Goal: Information Seeking & Learning: Find specific fact

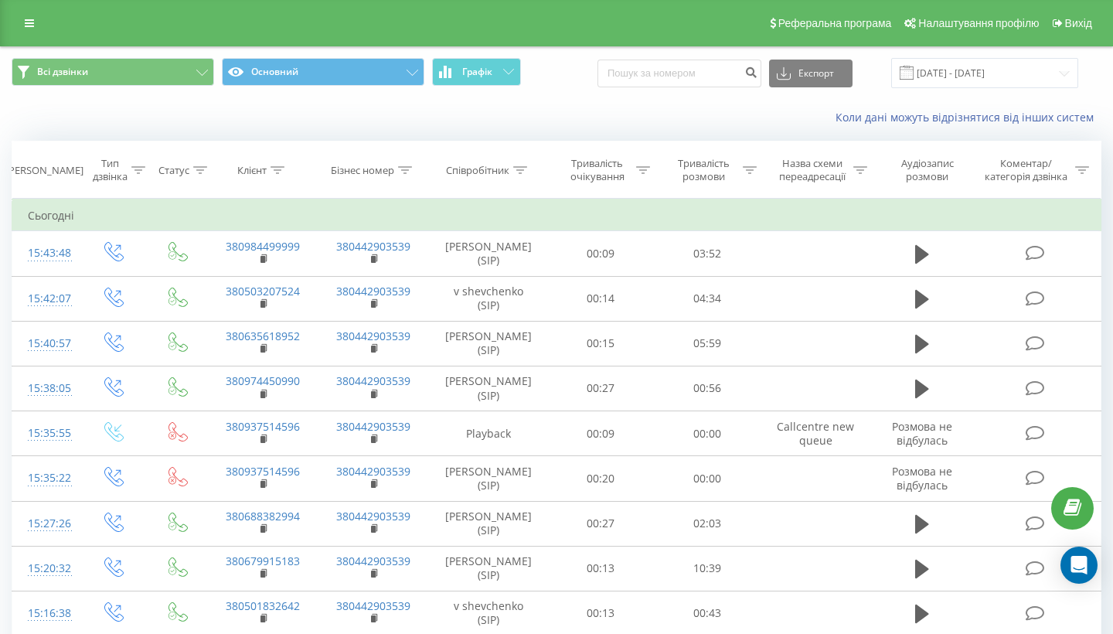
click at [274, 177] on div at bounding box center [278, 170] width 14 height 13
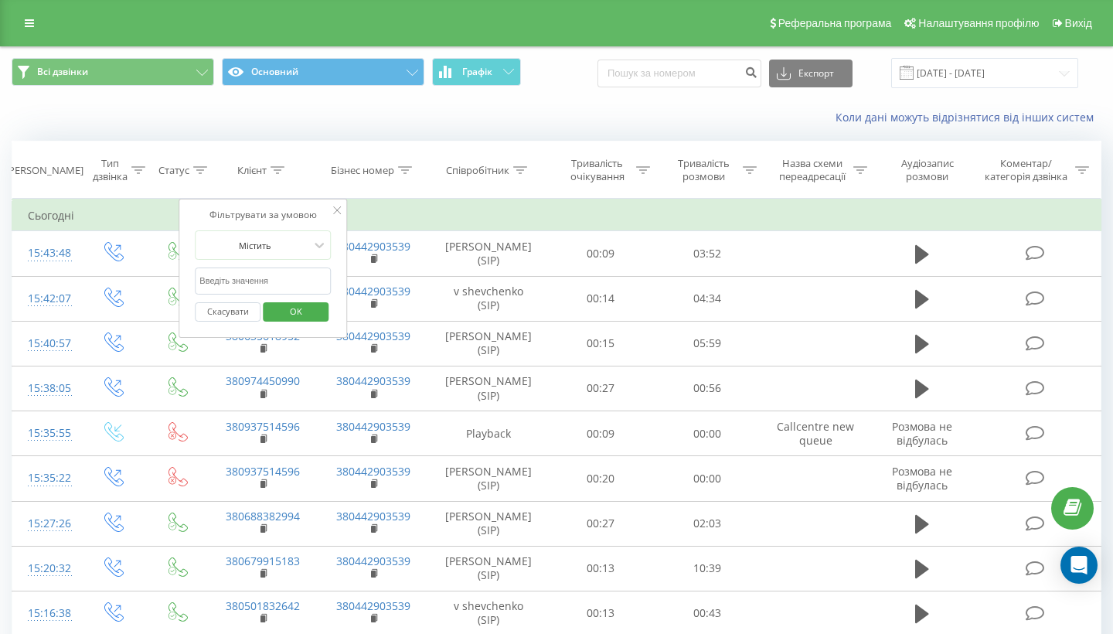
click at [264, 295] on input "text" at bounding box center [263, 281] width 136 height 27
paste input "380990587968"
type input "380990587968"
click at [300, 323] on span "OK" at bounding box center [295, 311] width 43 height 24
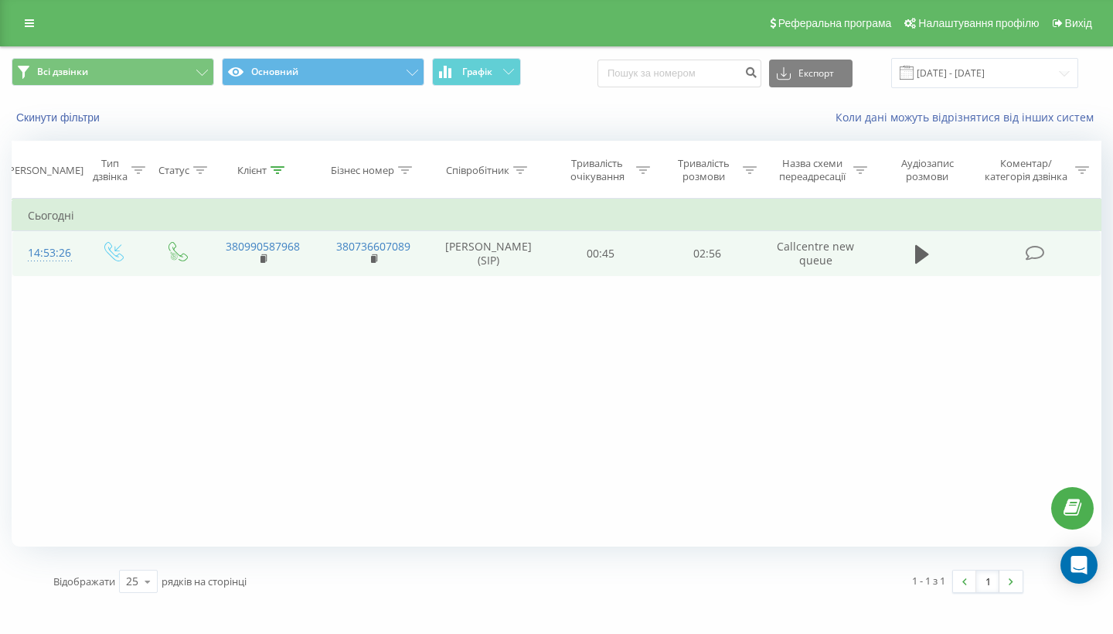
click at [902, 265] on td at bounding box center [922, 253] width 102 height 45
click at [914, 266] on button at bounding box center [922, 254] width 23 height 23
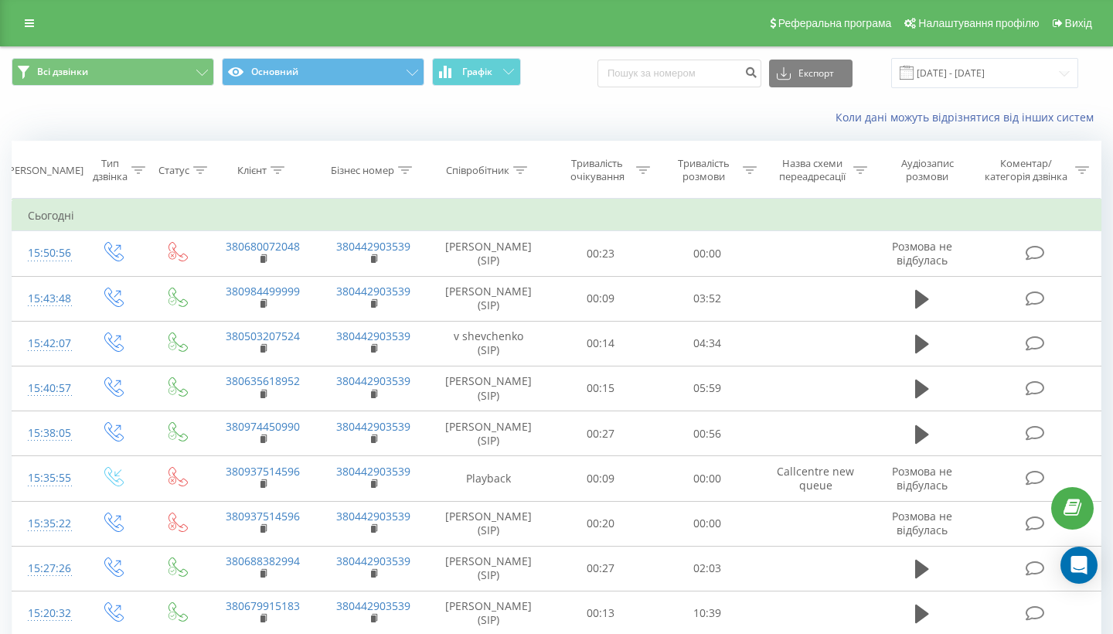
click at [274, 174] on icon at bounding box center [278, 170] width 14 height 8
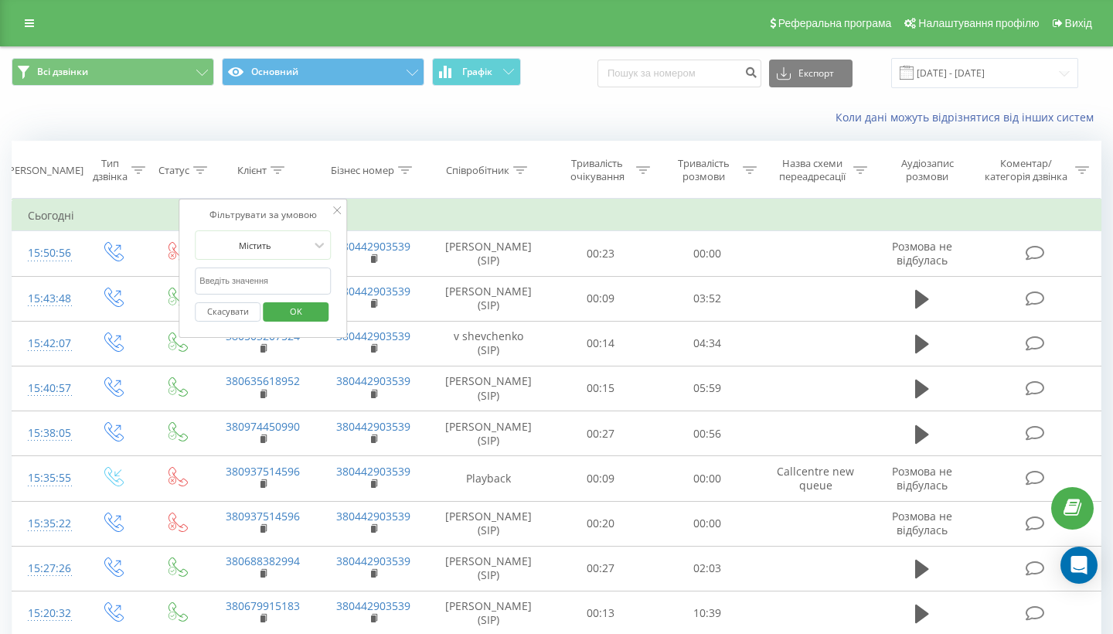
click at [283, 295] on input "text" at bounding box center [263, 281] width 136 height 27
paste input "380671821619"
type input "380671821619"
click at [289, 323] on span "OK" at bounding box center [295, 311] width 43 height 24
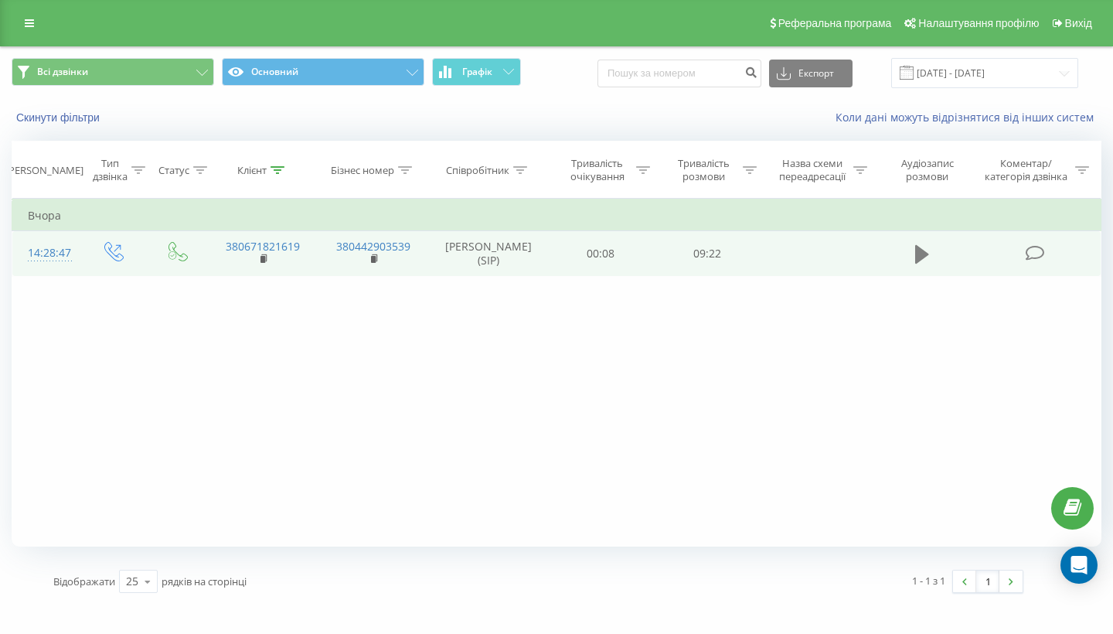
click at [920, 261] on icon at bounding box center [923, 255] width 14 height 22
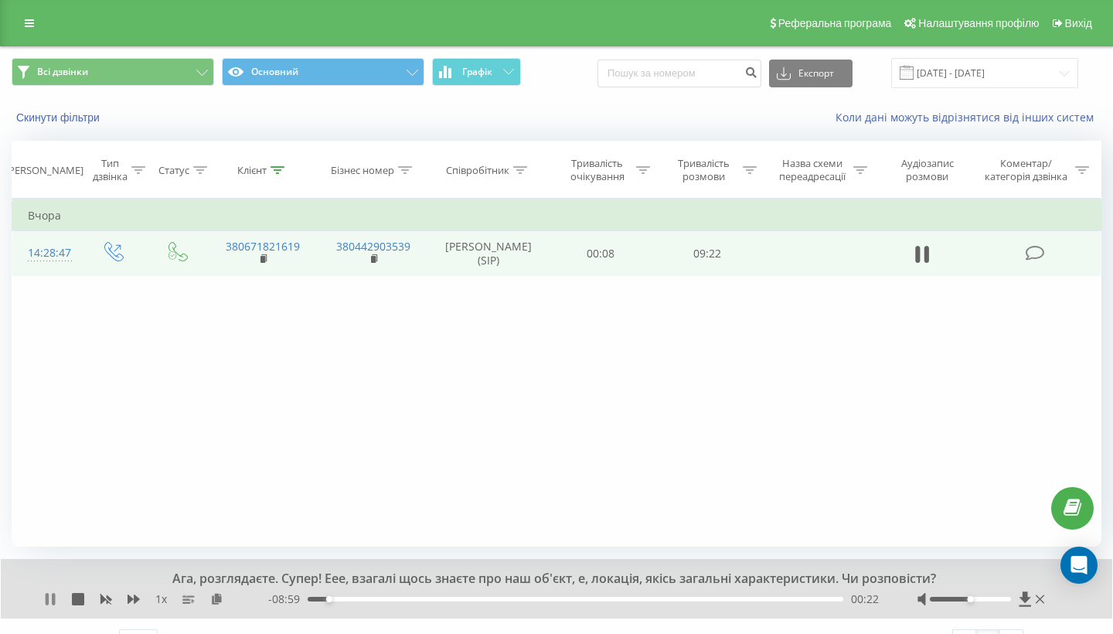
click at [46, 605] on icon at bounding box center [47, 599] width 3 height 12
click at [46, 605] on icon at bounding box center [50, 599] width 12 height 12
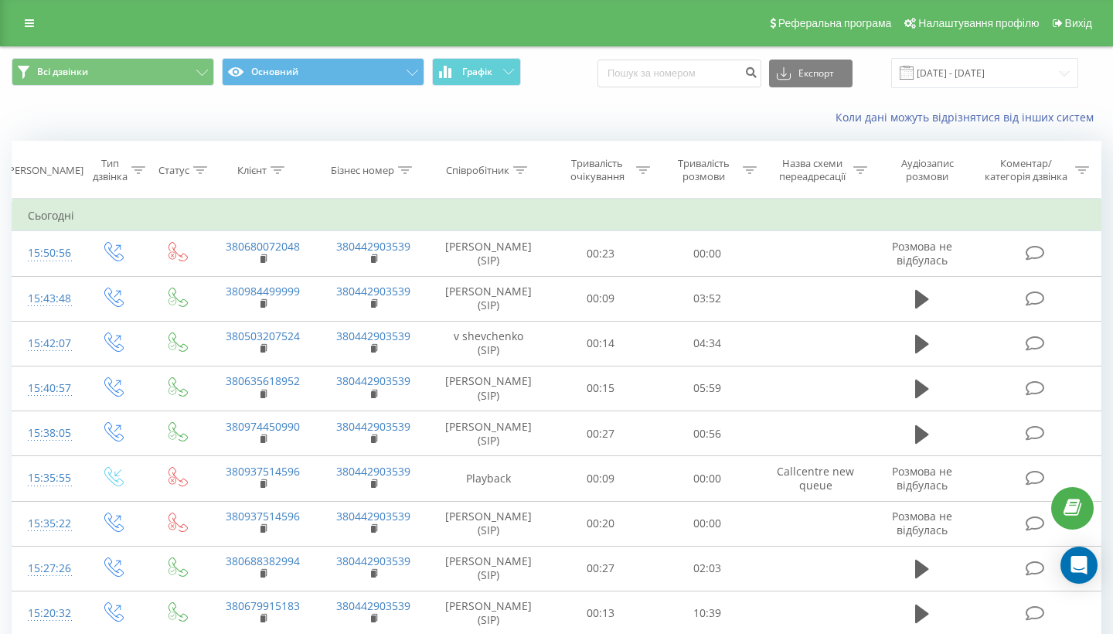
click at [275, 174] on icon at bounding box center [278, 170] width 14 height 8
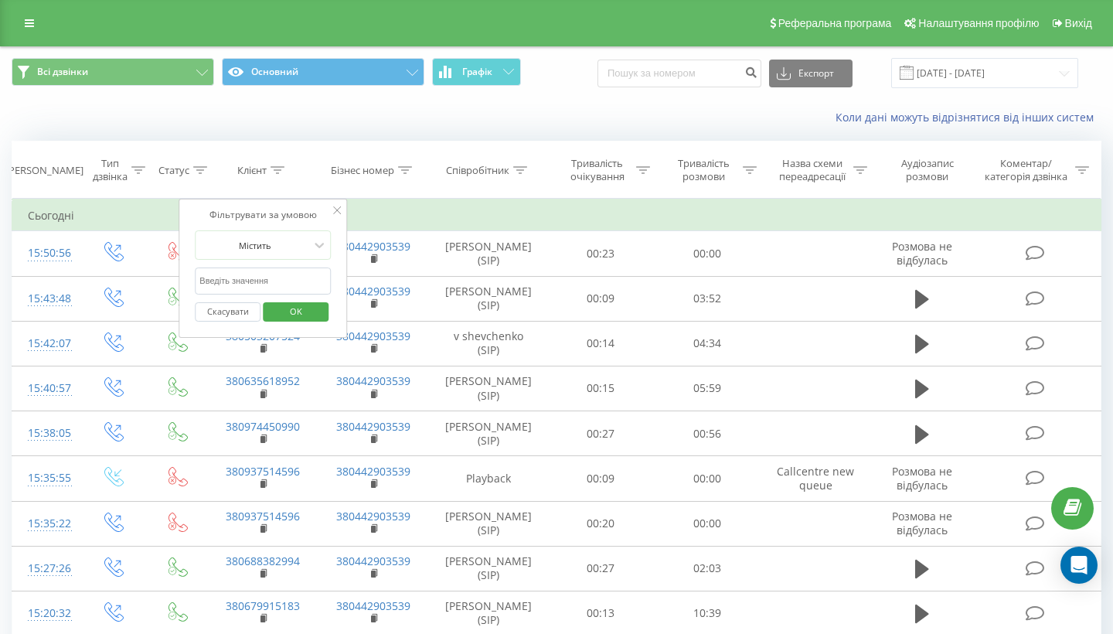
click at [256, 292] on input "text" at bounding box center [263, 281] width 136 height 27
paste input "380506073598"
type input "380506073598"
click at [315, 323] on span "OK" at bounding box center [295, 311] width 43 height 24
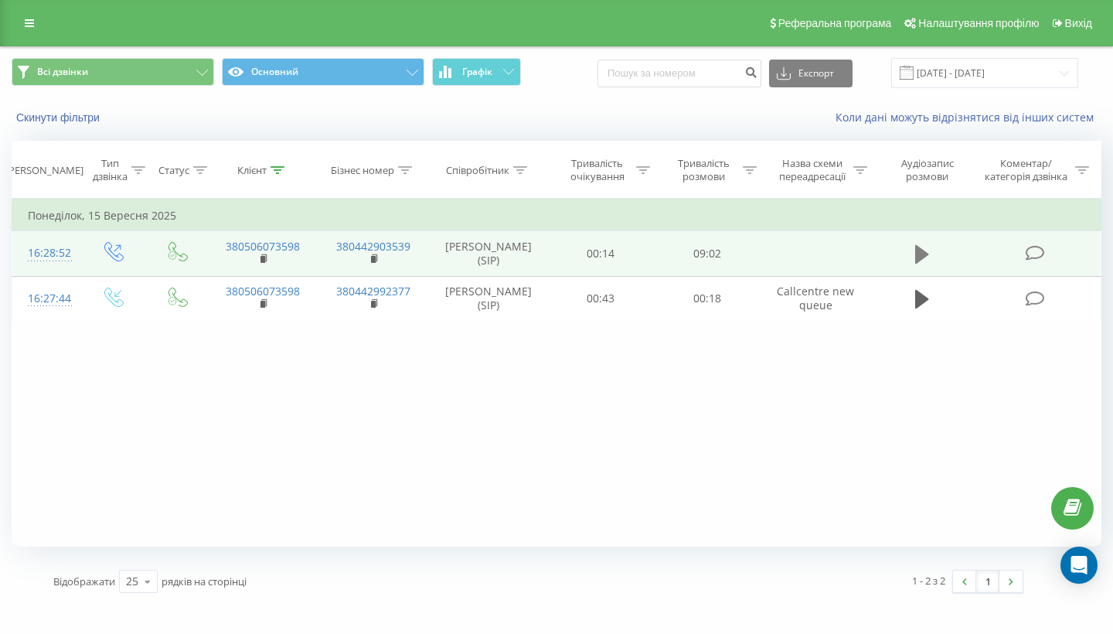
click at [914, 266] on button at bounding box center [922, 254] width 23 height 23
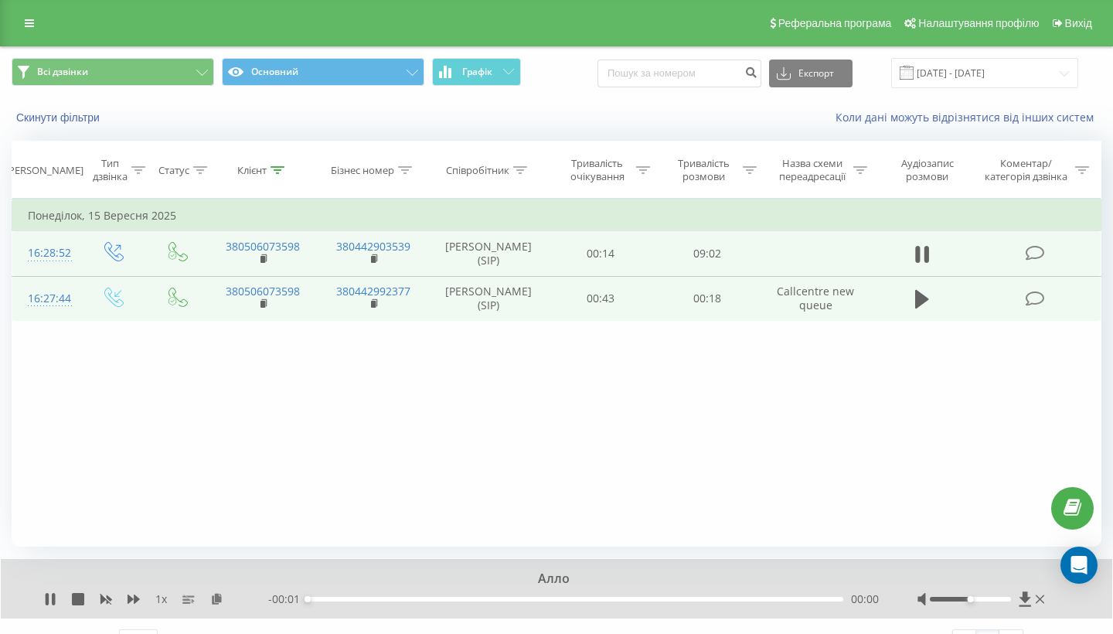
click at [909, 316] on td at bounding box center [922, 298] width 102 height 45
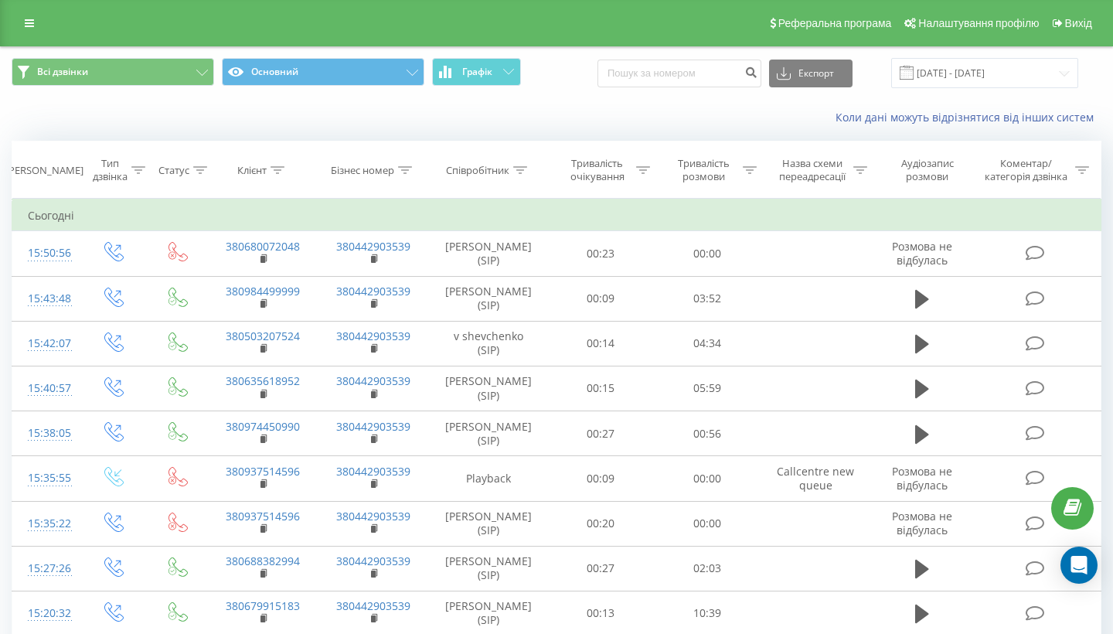
click at [276, 192] on th "Клієнт" at bounding box center [263, 170] width 111 height 57
click at [277, 176] on th "Клієнт" at bounding box center [263, 170] width 111 height 57
click at [277, 177] on div at bounding box center [278, 170] width 14 height 13
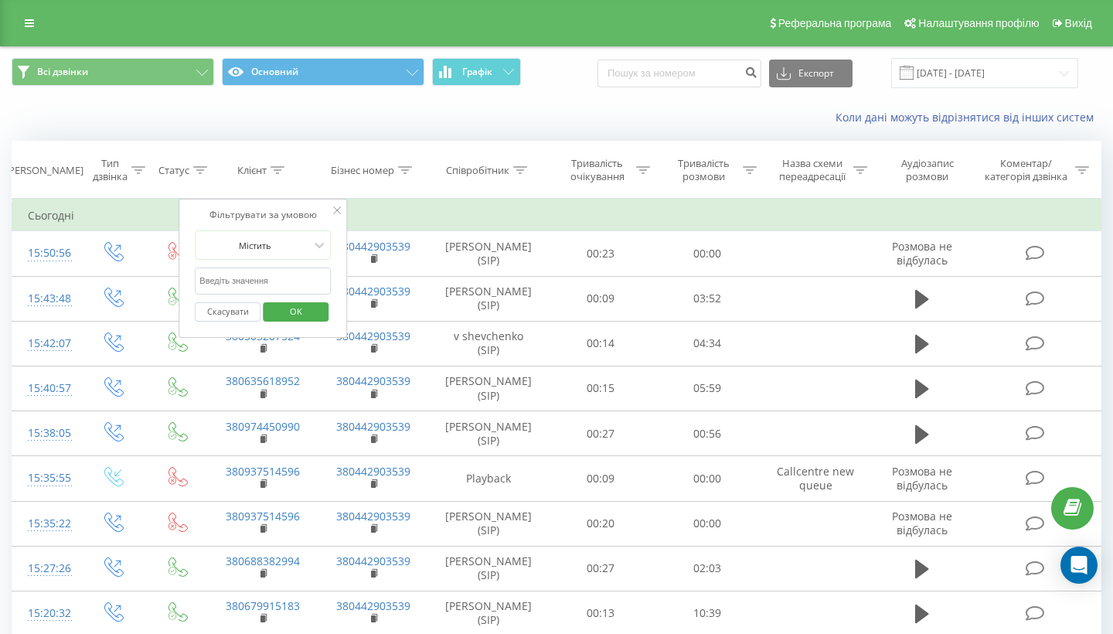
click at [257, 294] on input "text" at bounding box center [263, 281] width 136 height 27
paste input "380680406848"
type input "380680406848"
click at [285, 323] on span "OK" at bounding box center [295, 311] width 43 height 24
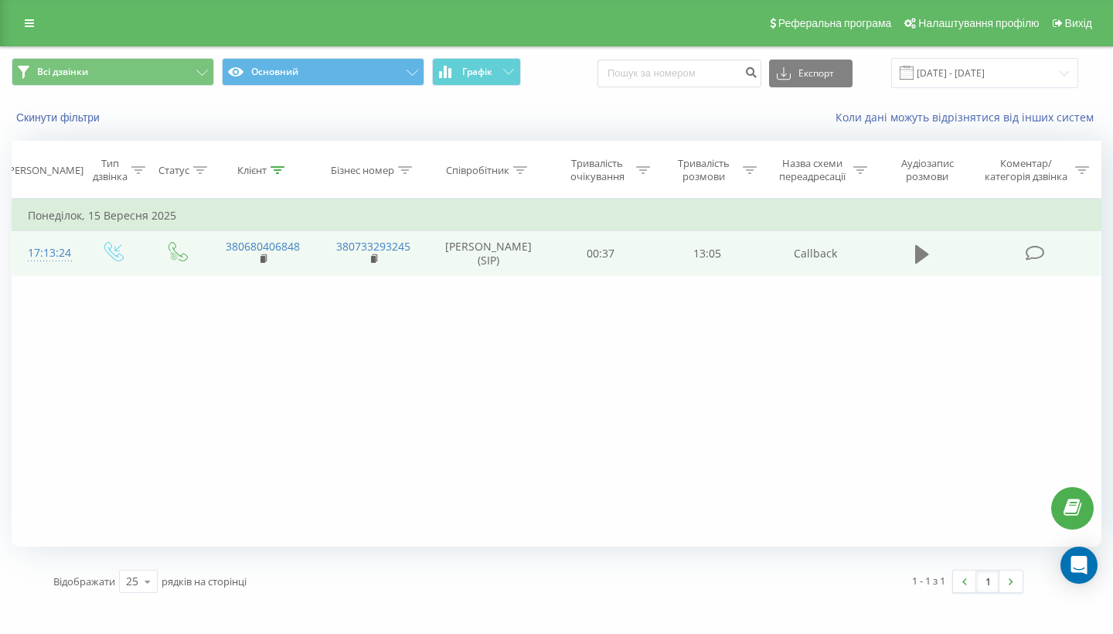
click at [921, 264] on icon at bounding box center [923, 254] width 14 height 19
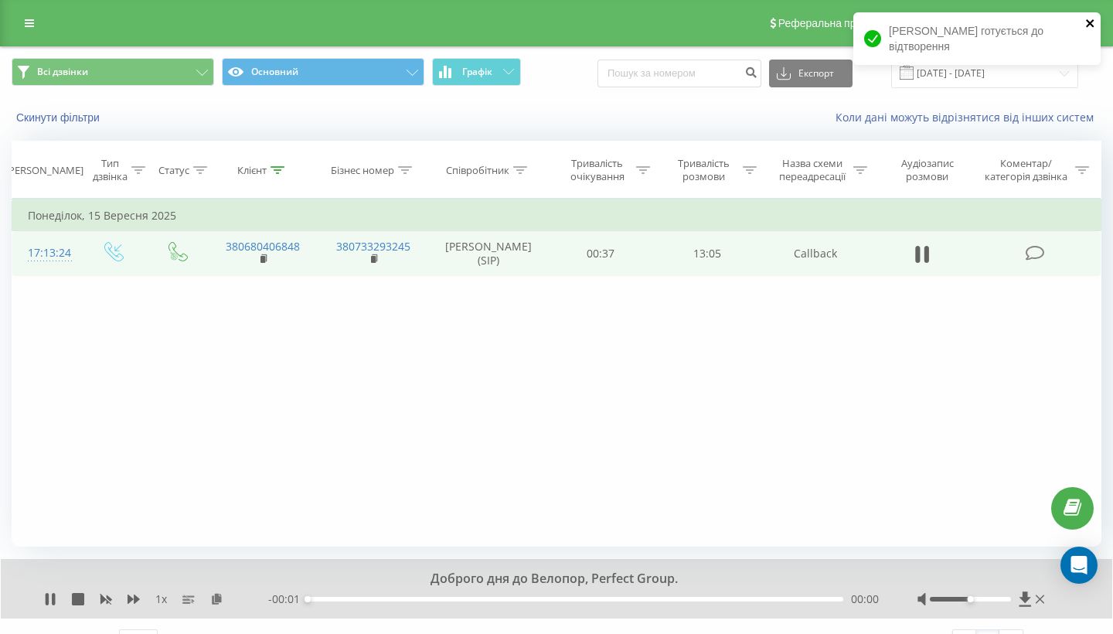
click at [1092, 22] on icon "close" at bounding box center [1090, 23] width 8 height 8
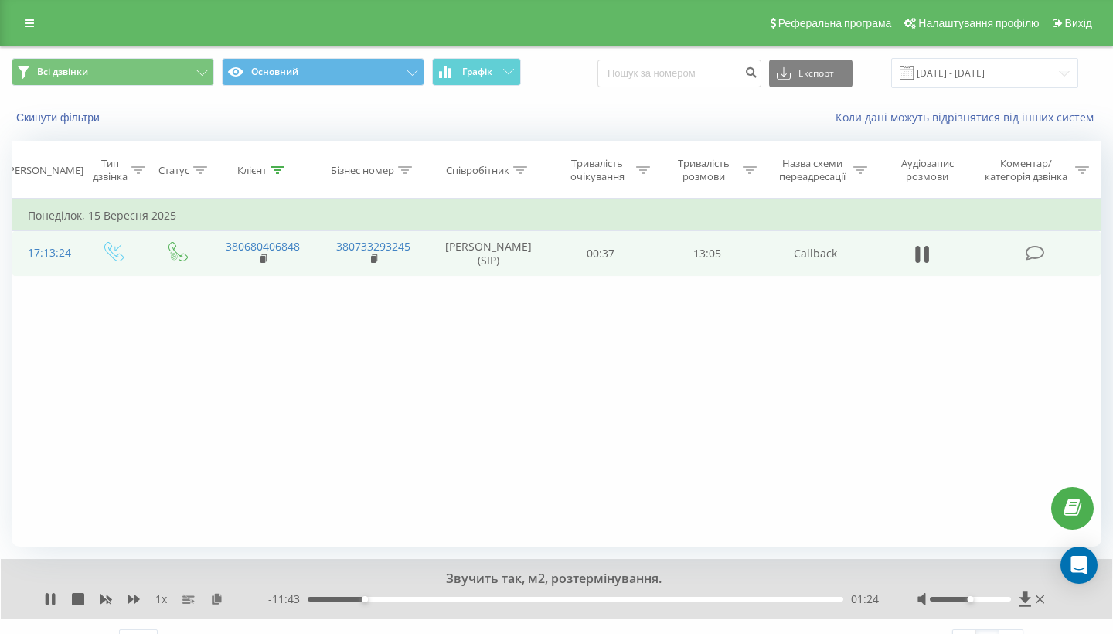
click at [538, 602] on div "01:24" at bounding box center [576, 599] width 536 height 5
click at [633, 602] on div "07:58" at bounding box center [576, 599] width 536 height 5
click at [688, 602] on div "08:04" at bounding box center [576, 599] width 536 height 5
click at [761, 602] on div "10:24" at bounding box center [576, 599] width 536 height 5
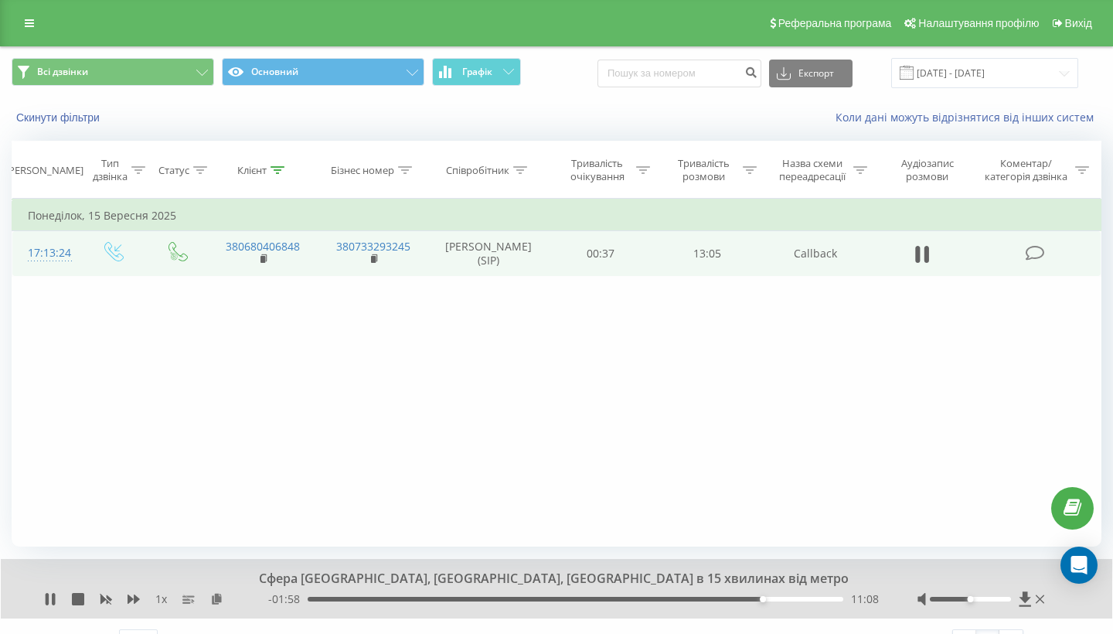
click at [786, 602] on div "11:08" at bounding box center [576, 599] width 536 height 5
click at [814, 607] on div "- 01:22 11:44 11:44" at bounding box center [573, 599] width 611 height 15
click at [808, 602] on div "12:15" at bounding box center [576, 599] width 536 height 5
click at [925, 265] on icon at bounding box center [923, 255] width 14 height 22
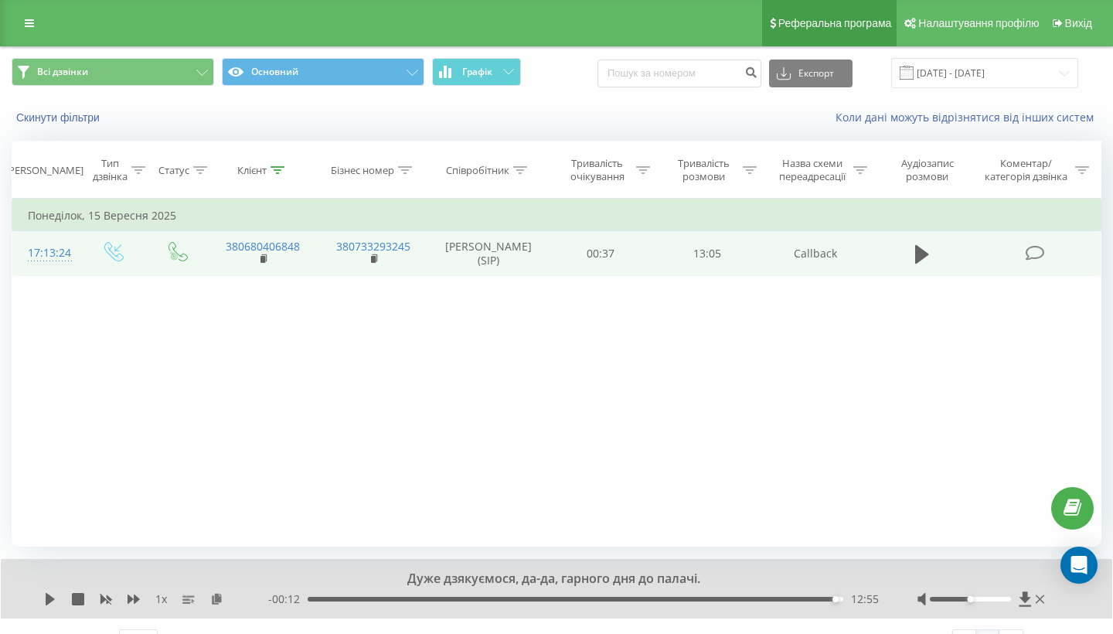
click at [898, 8] on link "Реферальна програма" at bounding box center [829, 23] width 135 height 46
